Goal: Task Accomplishment & Management: Manage account settings

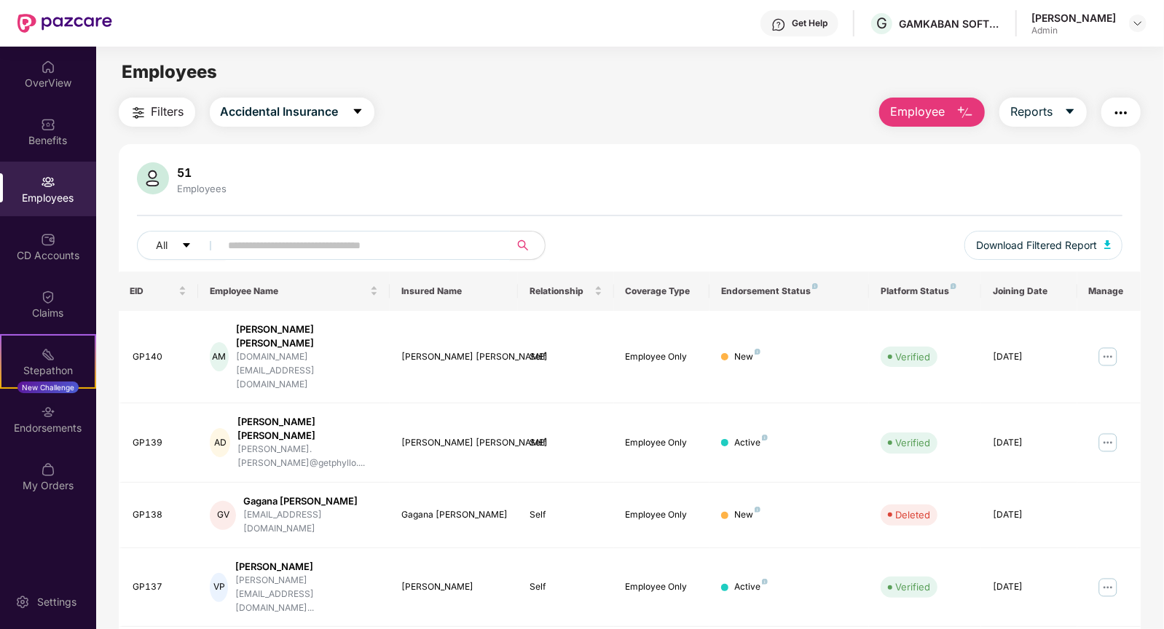
click at [294, 237] on input "text" at bounding box center [360, 246] width 262 height 22
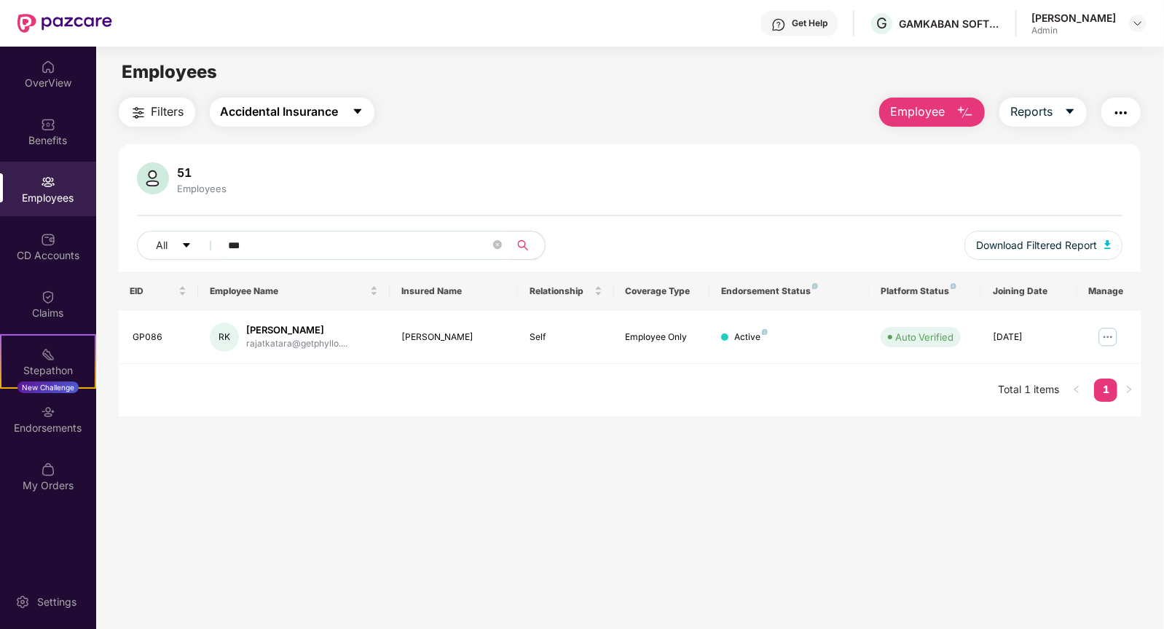
click at [295, 114] on span "Accidental Insurance" at bounding box center [280, 112] width 118 height 18
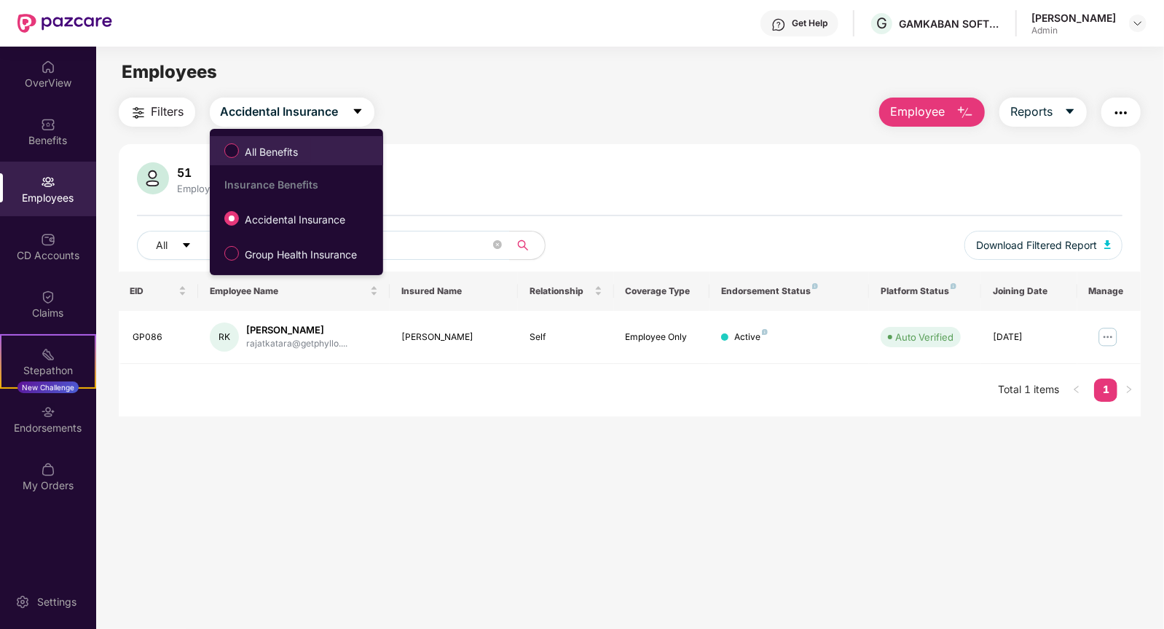
click at [274, 155] on span "All Benefits" at bounding box center [271, 152] width 65 height 16
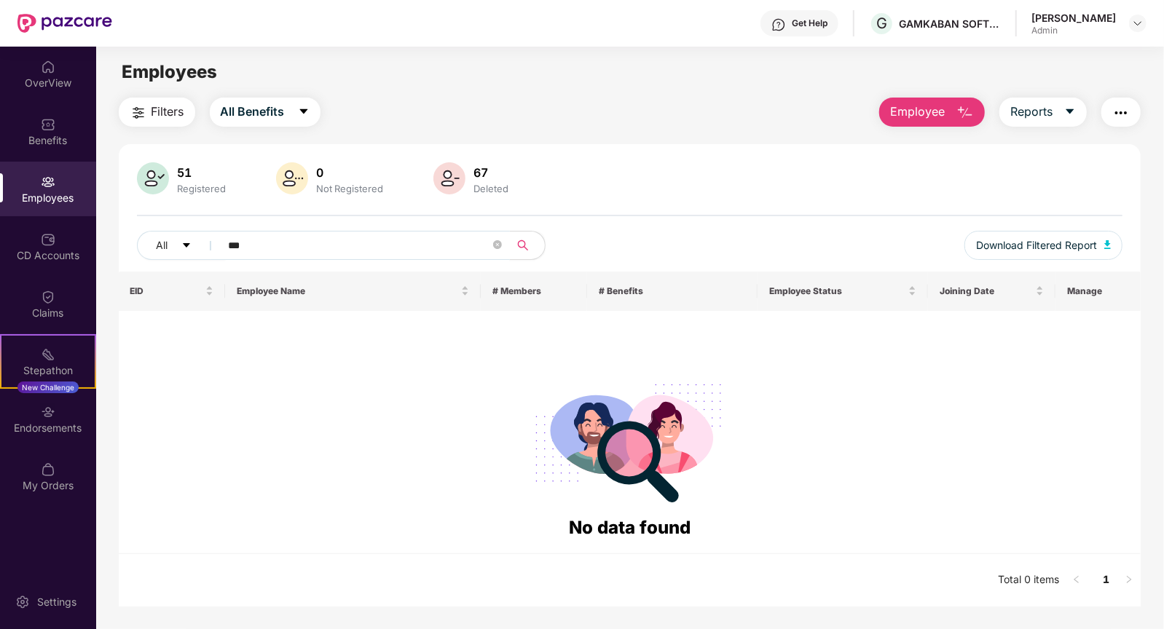
click at [251, 240] on input "***" at bounding box center [360, 246] width 262 height 22
type input "*"
type input "*****"
click at [246, 121] on button "All Benefits" at bounding box center [265, 112] width 111 height 29
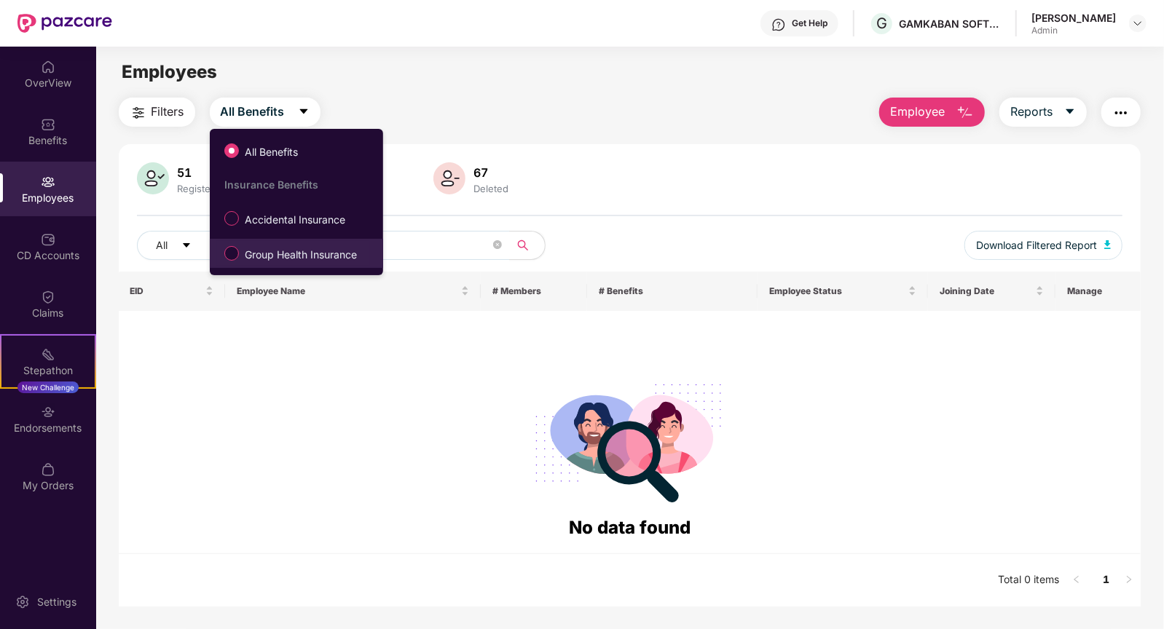
click at [253, 254] on span "Group Health Insurance" at bounding box center [301, 255] width 124 height 16
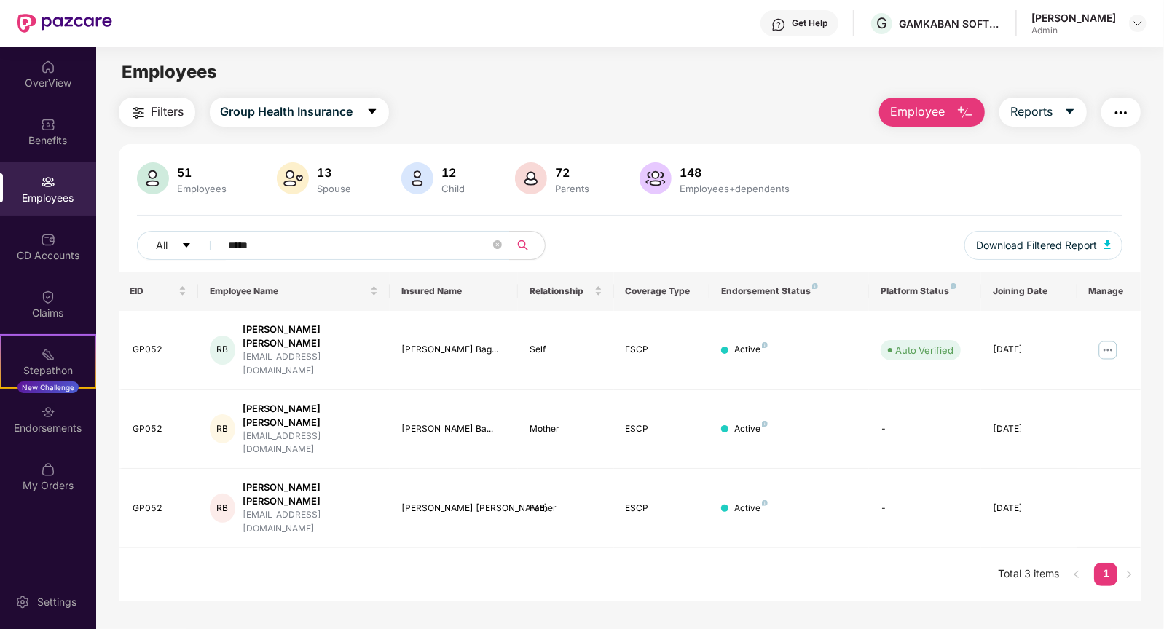
click at [32, 176] on div "Employees" at bounding box center [48, 189] width 96 height 55
click at [1106, 339] on img at bounding box center [1107, 350] width 23 height 23
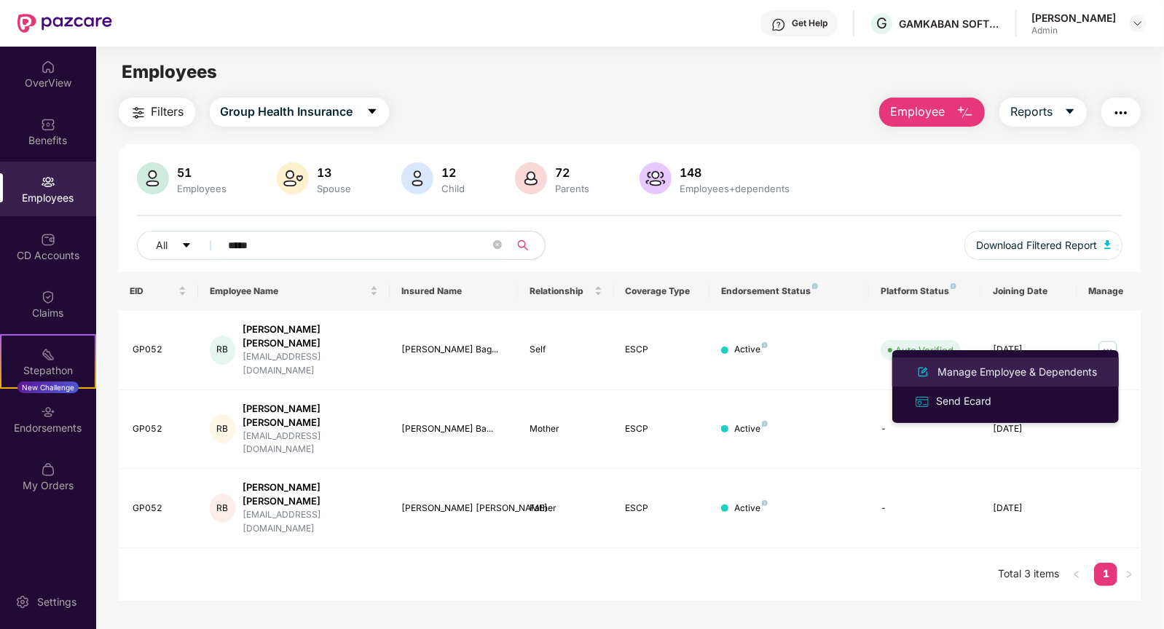
click at [986, 377] on div "Manage Employee & Dependents" at bounding box center [1017, 372] width 165 height 16
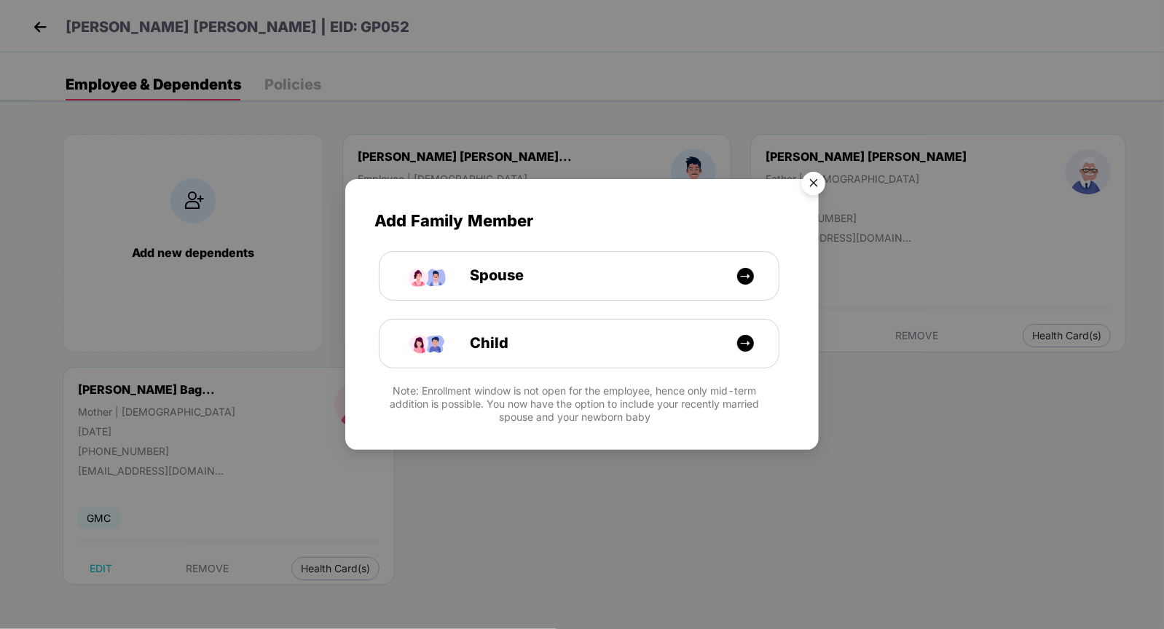
click at [814, 182] on img "Close" at bounding box center [813, 185] width 41 height 41
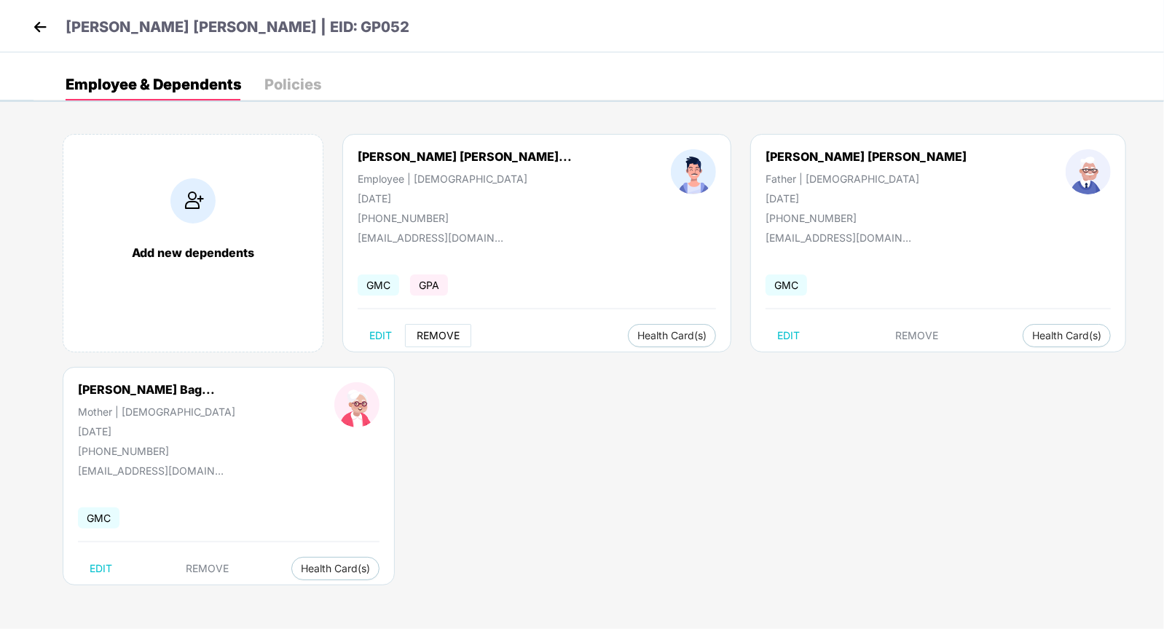
click at [449, 332] on span "REMOVE" at bounding box center [438, 336] width 43 height 12
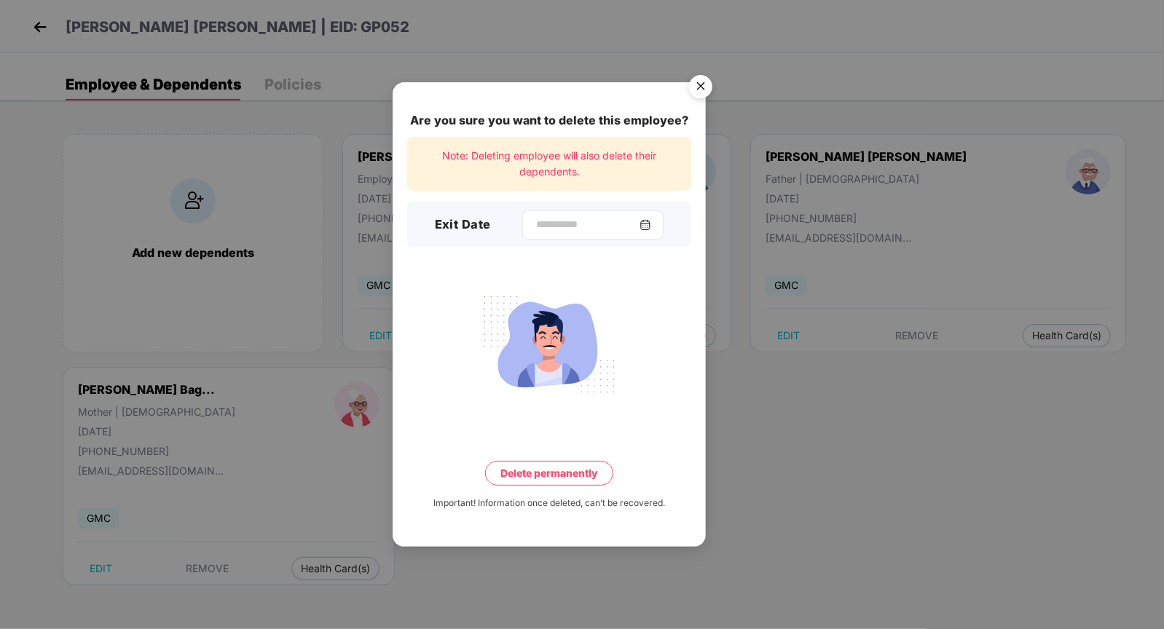
click at [651, 229] on img at bounding box center [646, 225] width 12 height 12
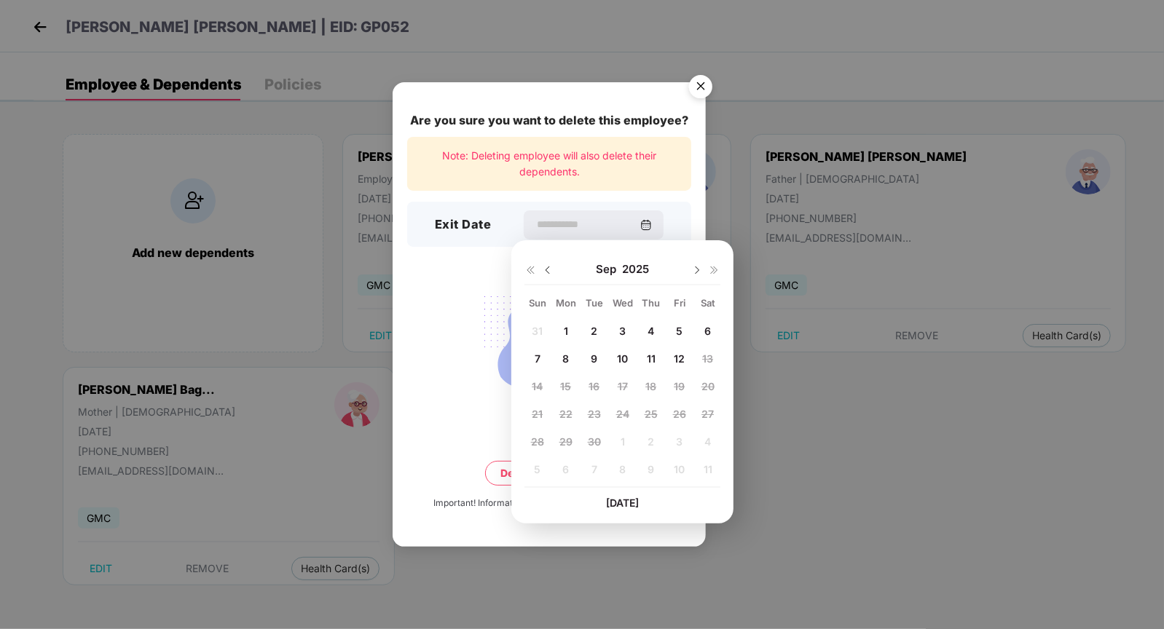
click at [683, 353] on span "12" at bounding box center [679, 359] width 11 height 12
type input "**********"
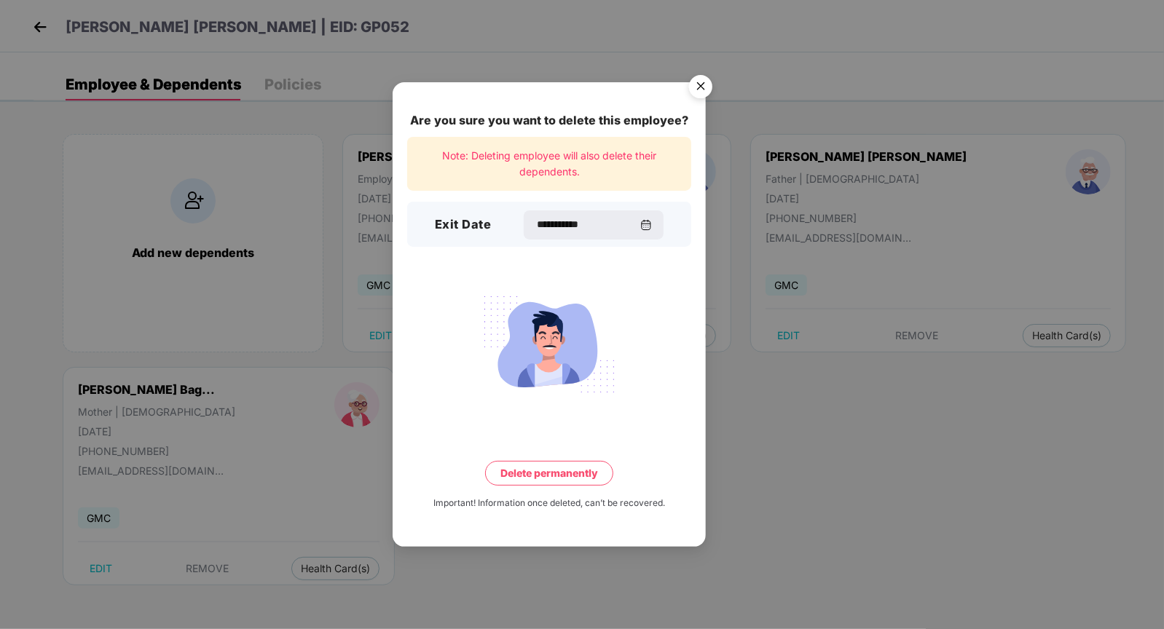
click at [536, 469] on button "Delete permanently" at bounding box center [549, 473] width 128 height 25
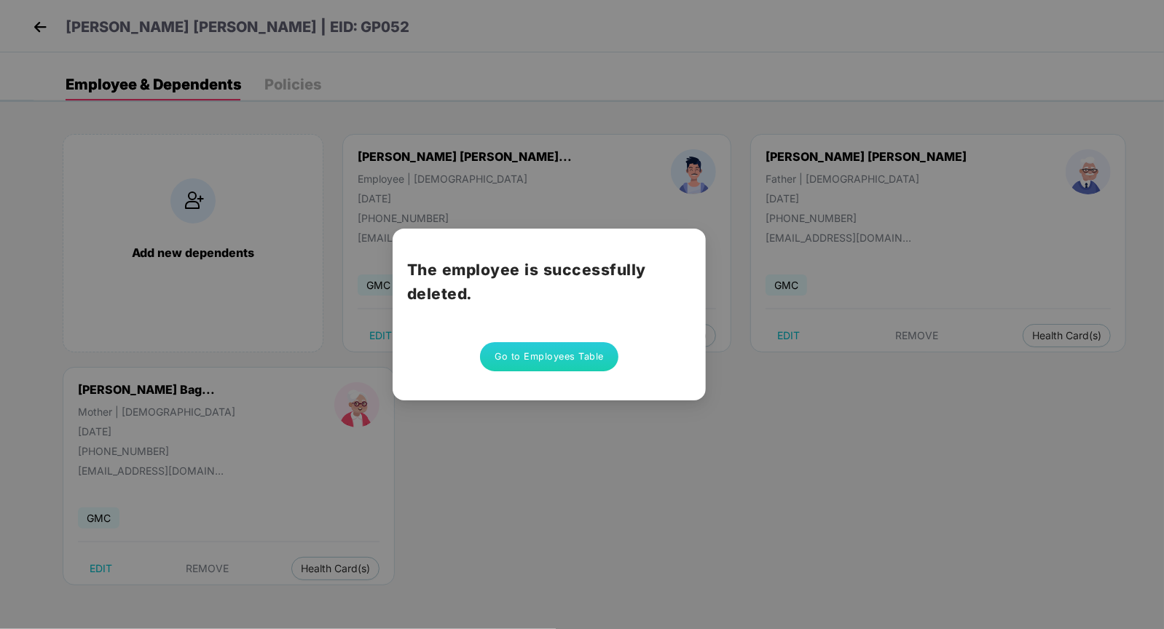
click at [544, 368] on button "Go to Employees Table" at bounding box center [549, 356] width 138 height 29
